Goal: Entertainment & Leisure: Consume media (video, audio)

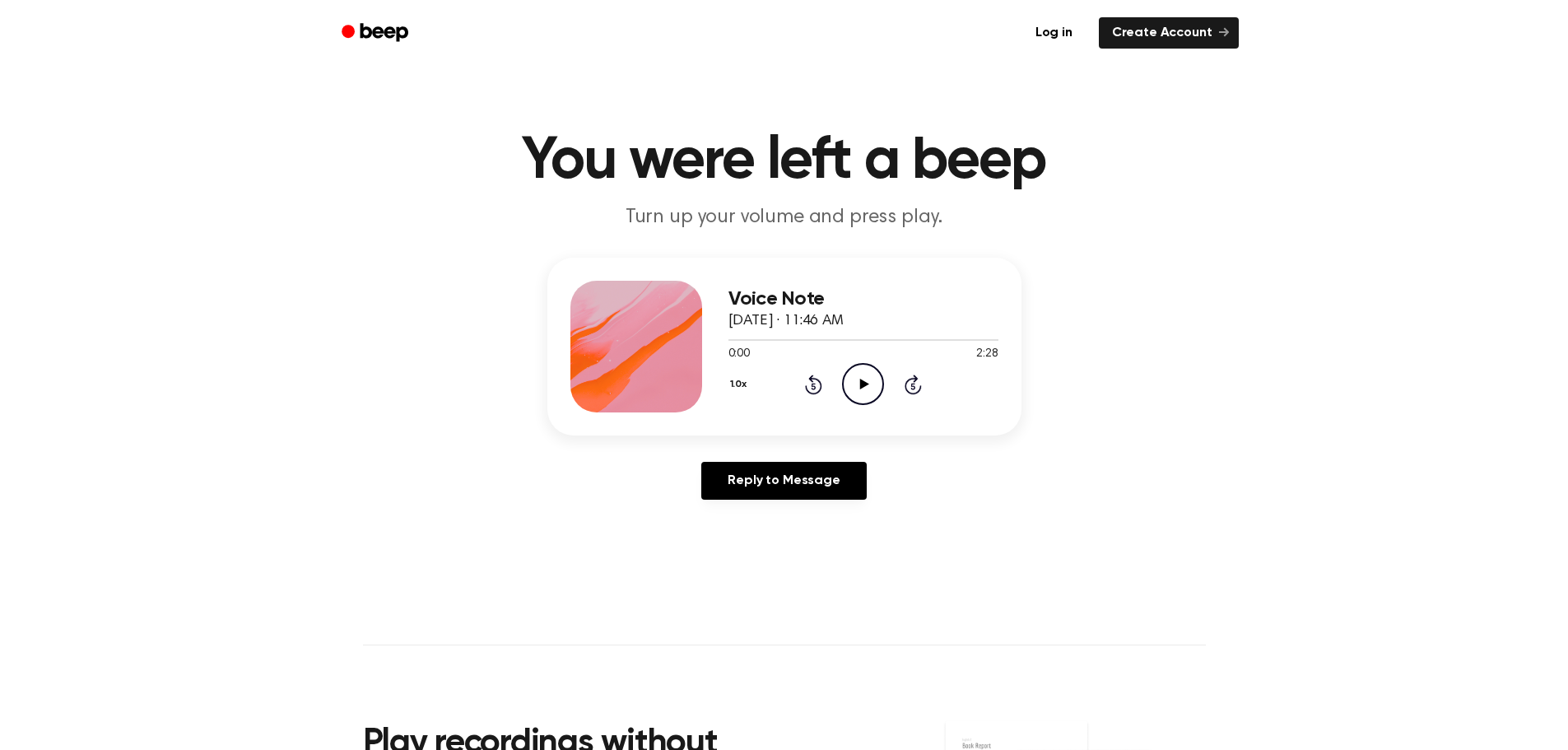
click at [867, 388] on icon "Play Audio" at bounding box center [862, 383] width 42 height 42
drag, startPoint x: 732, startPoint y: 342, endPoint x: 676, endPoint y: 342, distance: 56.0
click at [676, 342] on div "Voice Note [DATE] · 11:46 AM 0:28 2:28 Your browser does not support the [objec…" at bounding box center [784, 346] width 474 height 177
drag, startPoint x: 775, startPoint y: 343, endPoint x: 723, endPoint y: 347, distance: 52.2
click at [723, 347] on div "Voice Note [DATE] · 11:46 AM 0:29 2:28 Your browser does not support the [objec…" at bounding box center [784, 346] width 474 height 177
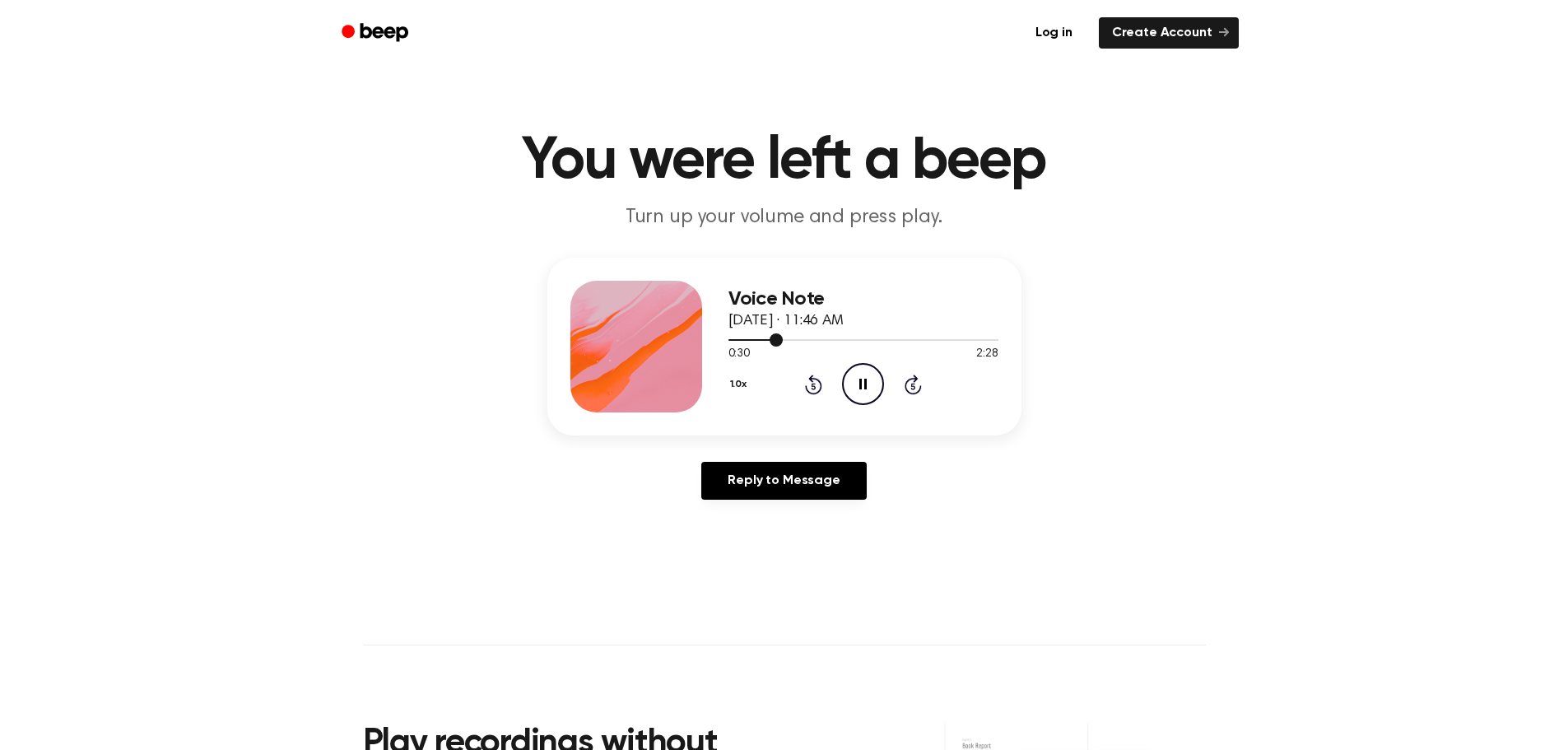
click at [730, 339] on div at bounding box center [756, 340] width 55 height 2
click at [774, 342] on div at bounding box center [863, 339] width 270 height 13
click at [799, 342] on div at bounding box center [863, 339] width 270 height 13
click at [854, 383] on icon "Play Audio" at bounding box center [862, 383] width 42 height 42
click at [816, 338] on div at bounding box center [863, 339] width 270 height 13
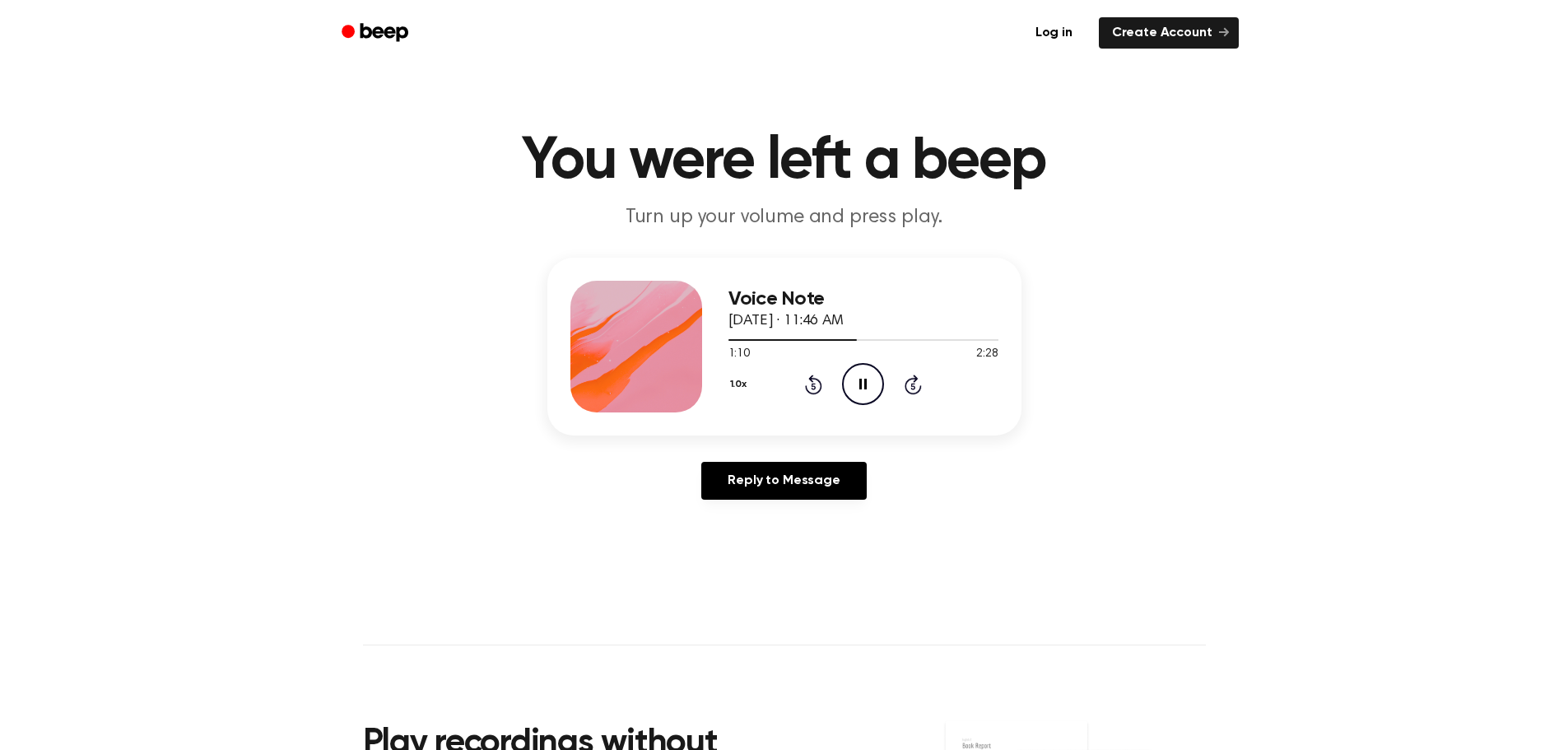
click at [862, 386] on icon at bounding box center [862, 383] width 7 height 11
click at [867, 389] on icon "Play Audio" at bounding box center [862, 383] width 42 height 42
click at [885, 342] on div at bounding box center [863, 339] width 270 height 13
click at [839, 342] on div at bounding box center [863, 339] width 270 height 13
click at [895, 342] on div at bounding box center [863, 339] width 270 height 13
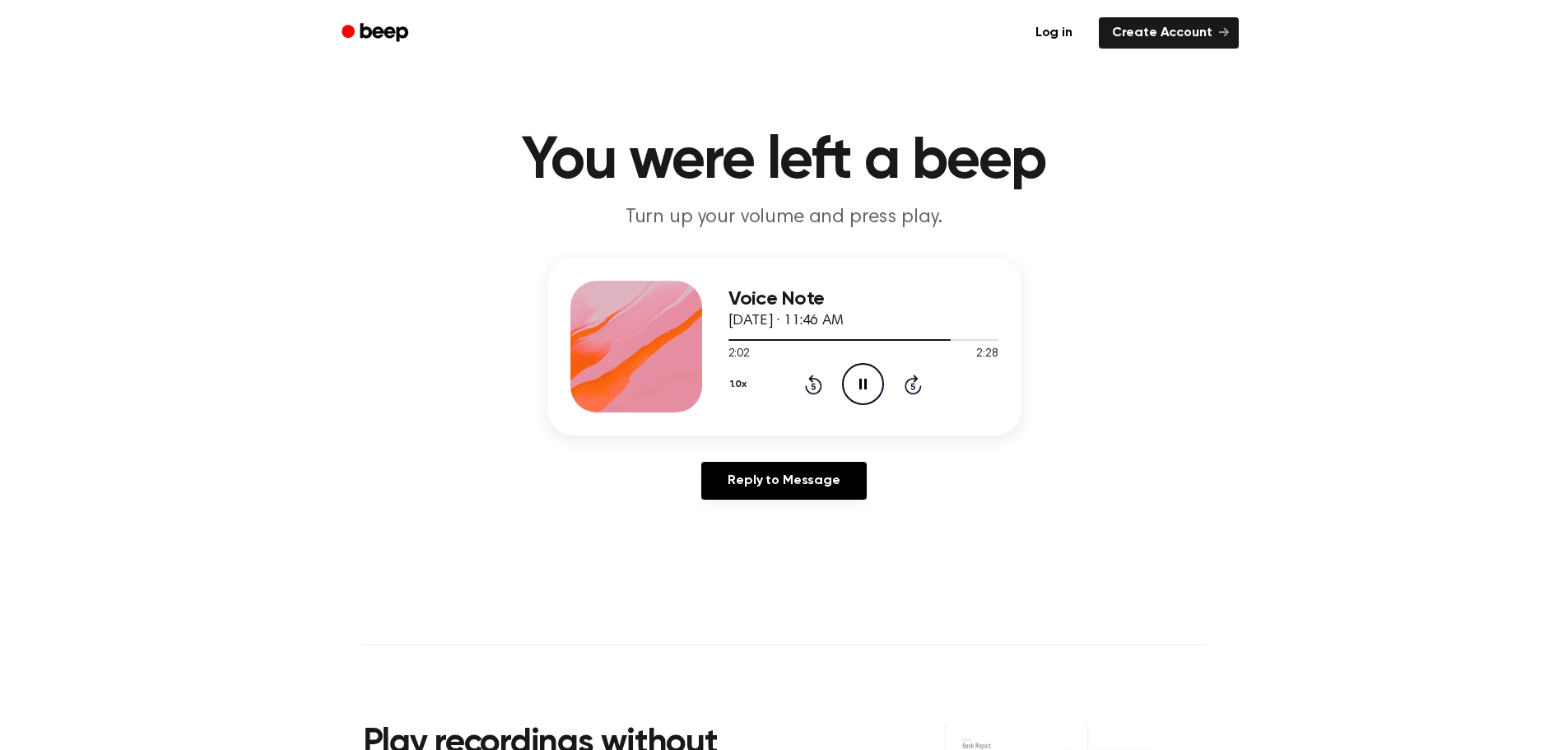
click at [858, 388] on icon "Pause Audio" at bounding box center [862, 383] width 42 height 42
click at [857, 379] on icon "Play Audio" at bounding box center [862, 383] width 42 height 42
click at [944, 341] on div at bounding box center [863, 339] width 270 height 13
click at [871, 386] on icon "Play Audio" at bounding box center [862, 383] width 42 height 42
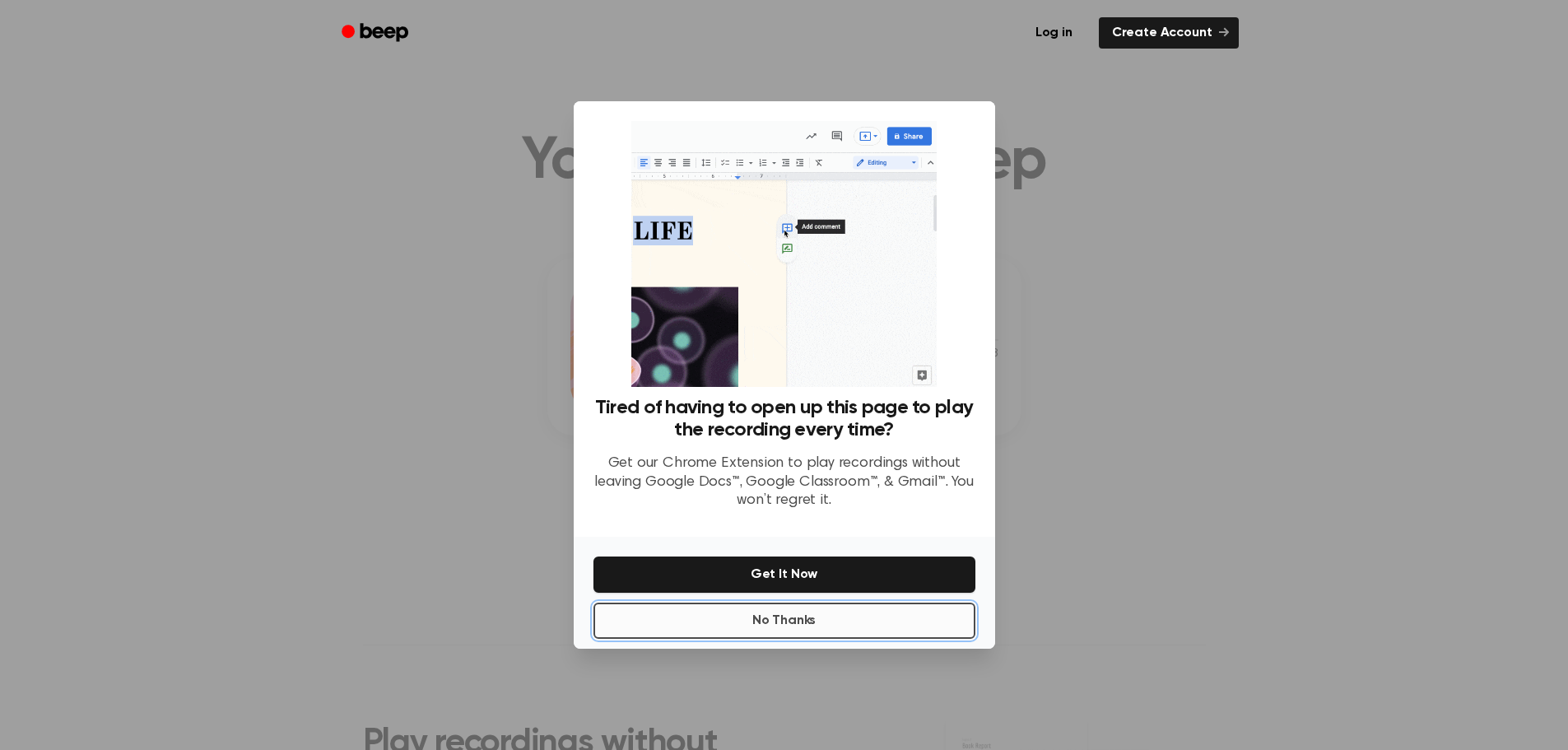
click at [813, 602] on button "No Thanks" at bounding box center [784, 620] width 382 height 37
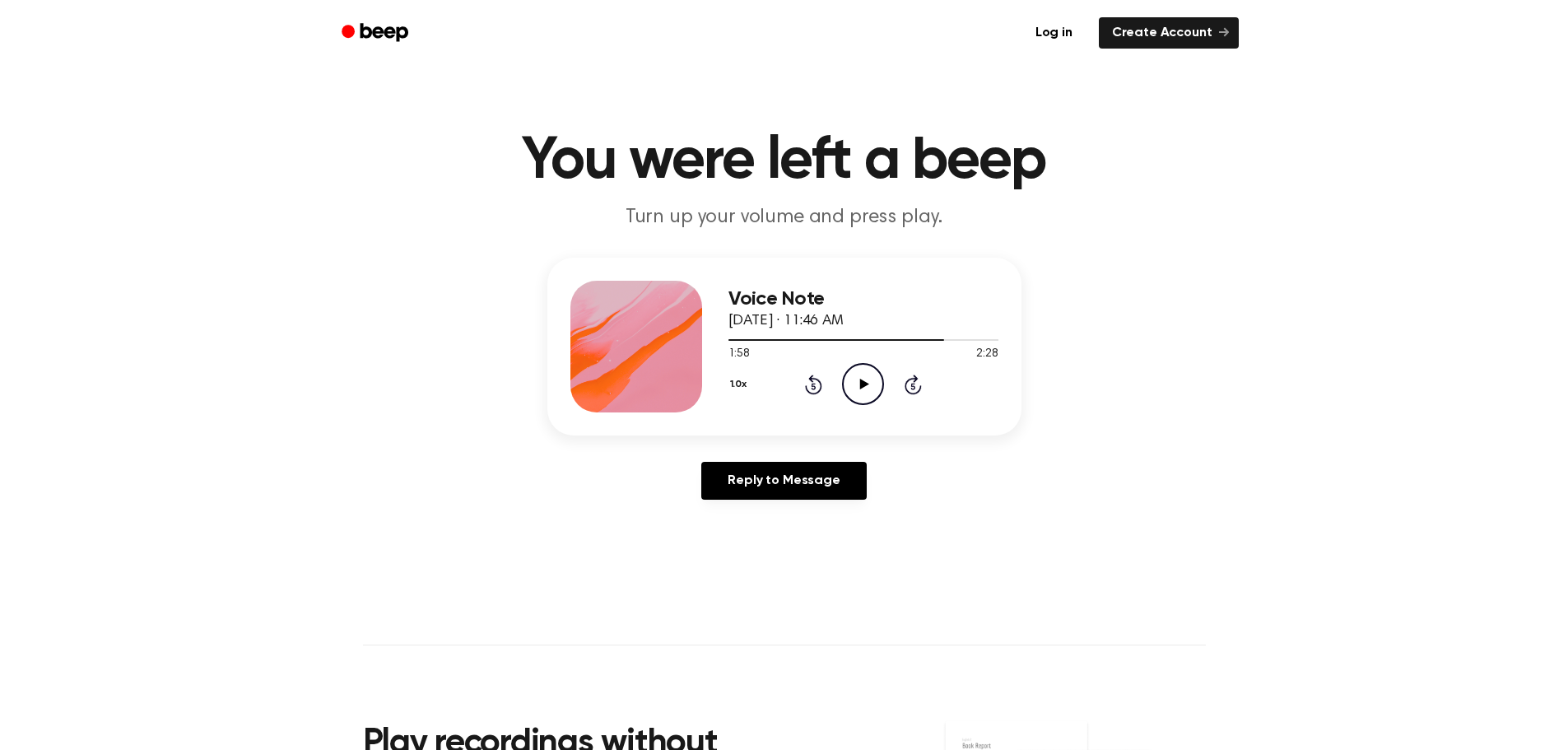
click at [859, 391] on icon "Play Audio" at bounding box center [862, 383] width 42 height 42
